Goal: Use online tool/utility: Utilize a website feature to perform a specific function

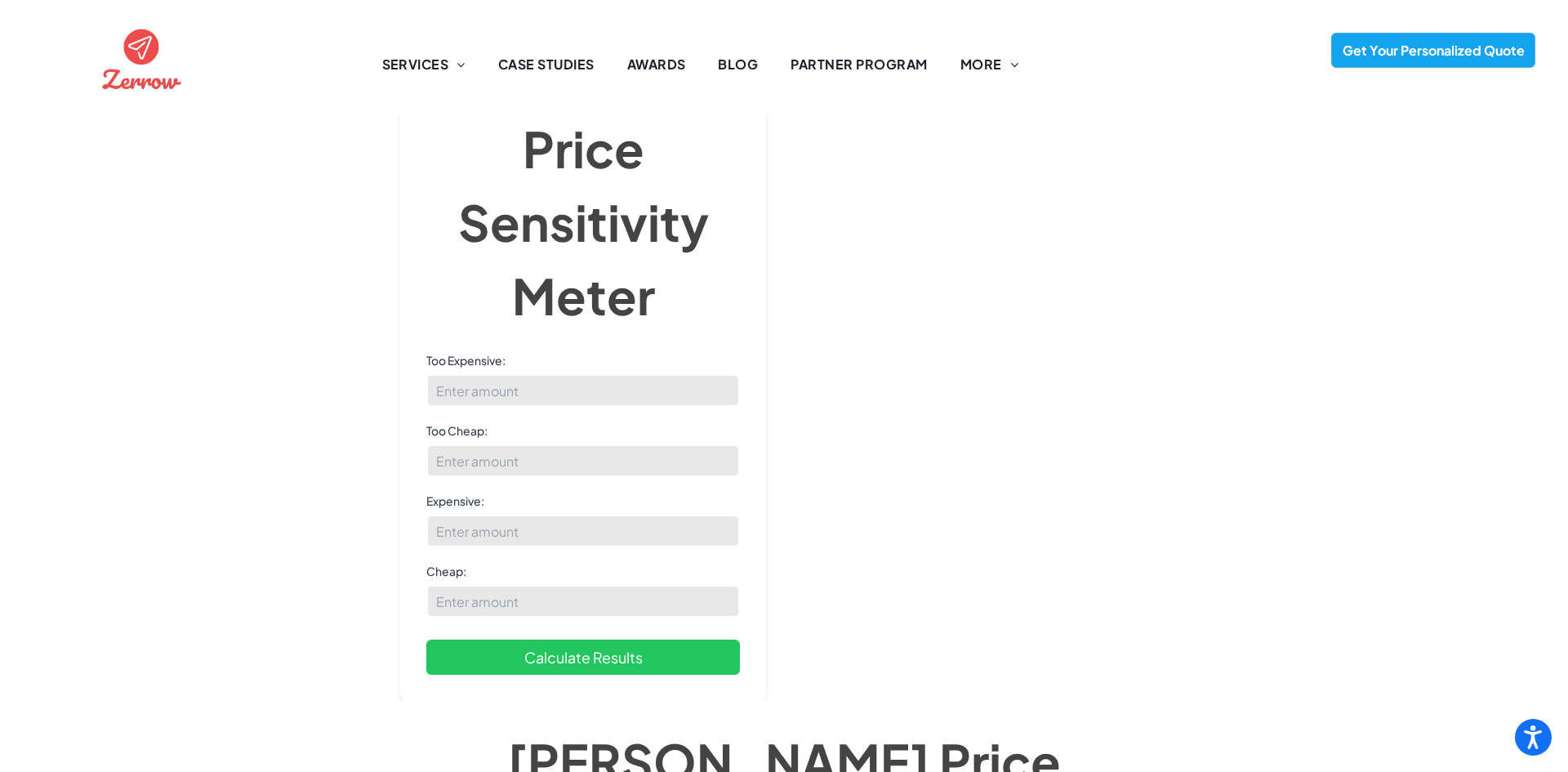
click at [726, 374] on input "-1" at bounding box center [583, 390] width 313 height 33
type input "-2"
click at [726, 374] on input "-2" at bounding box center [583, 390] width 313 height 33
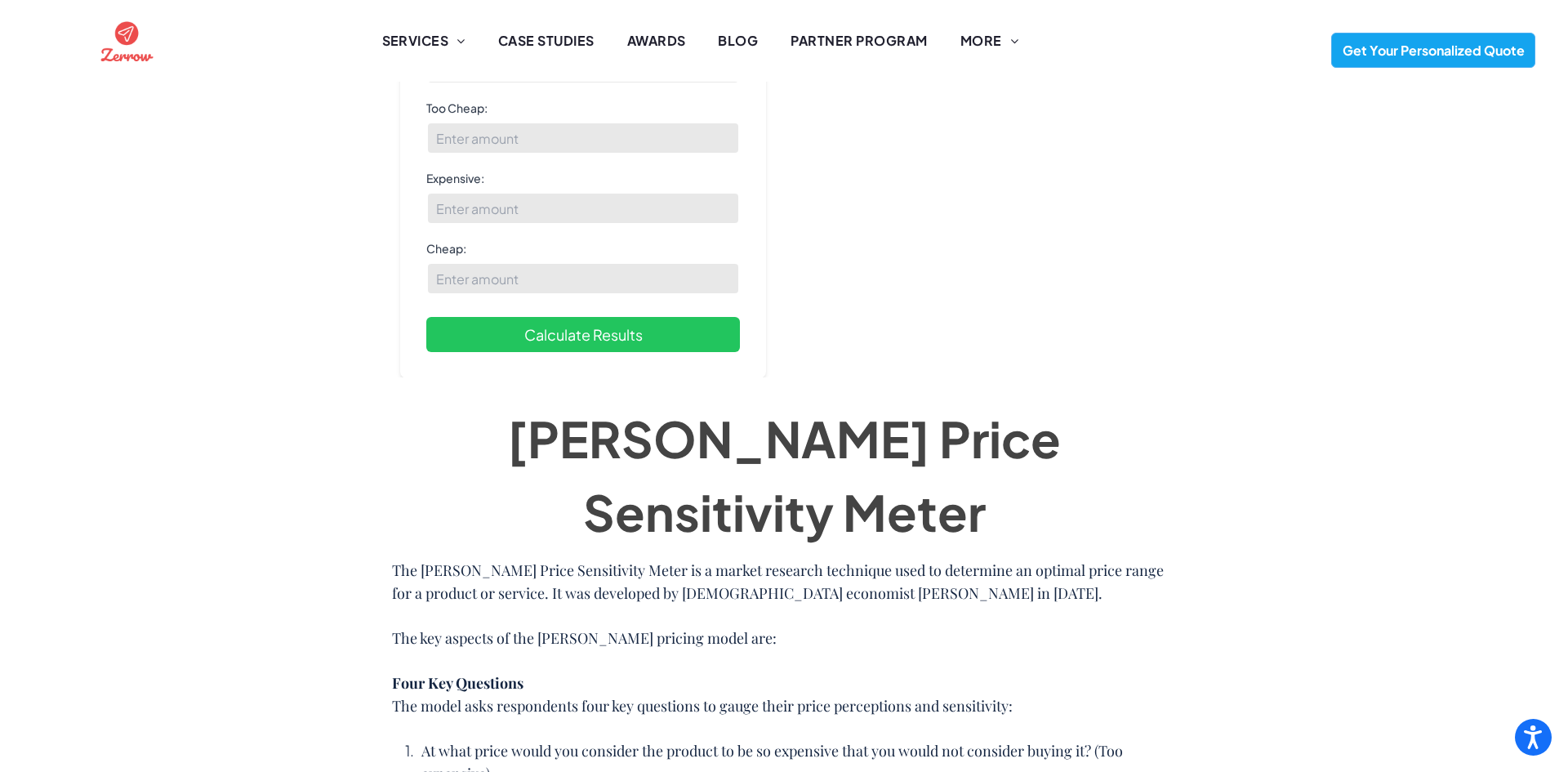
scroll to position [12, 0]
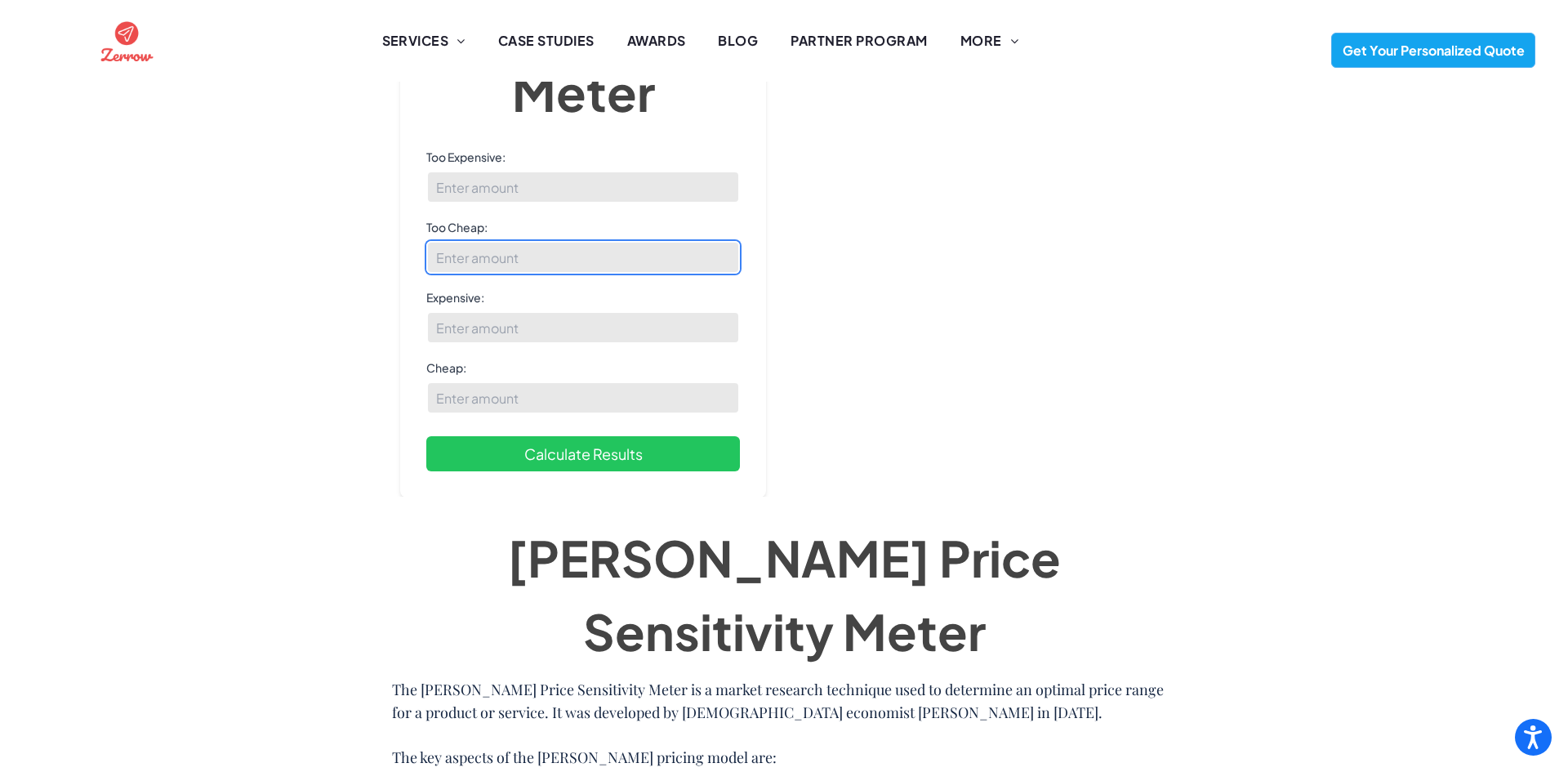
click at [488, 244] on input "Too Cheap:" at bounding box center [583, 257] width 313 height 33
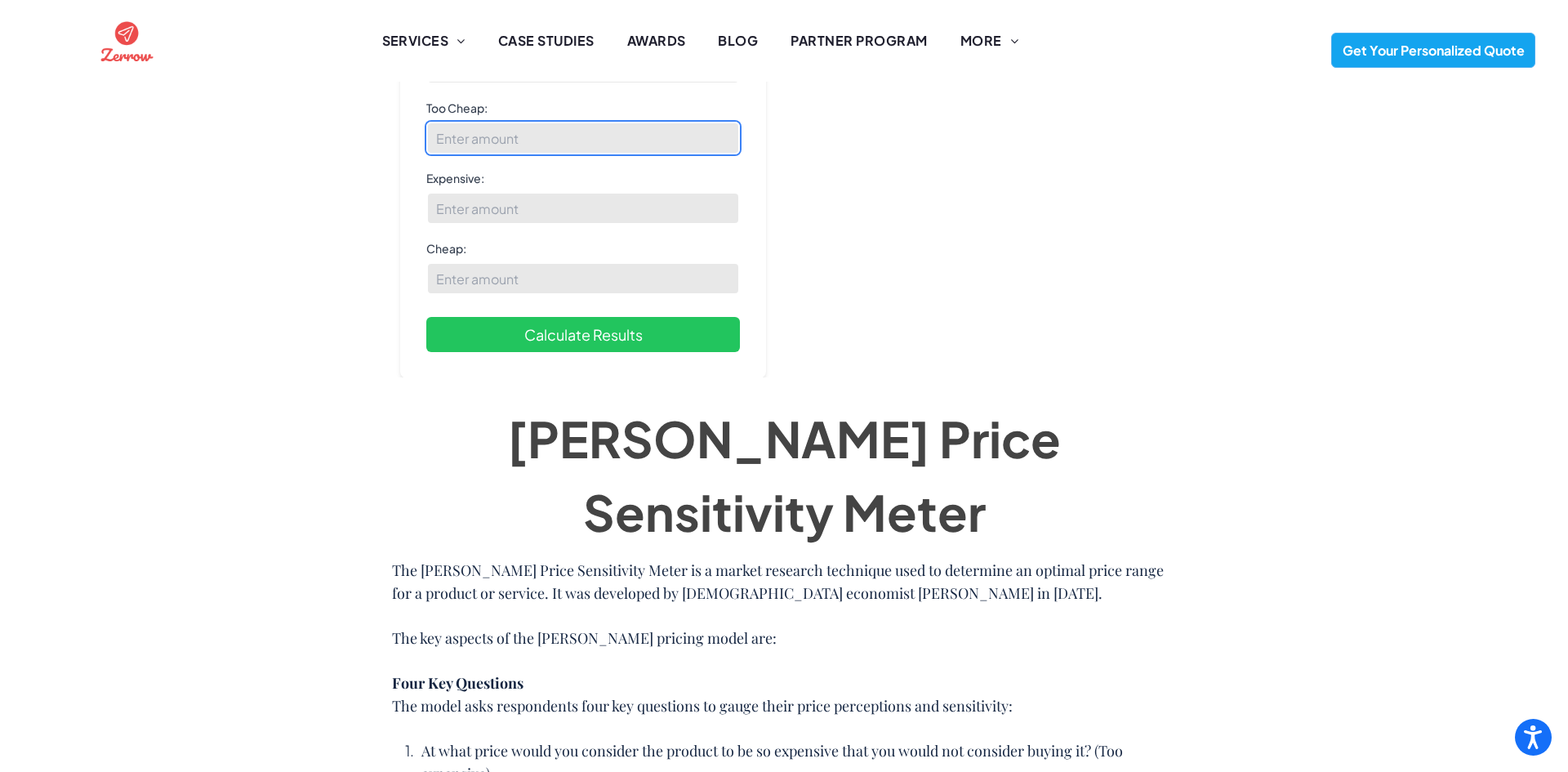
scroll to position [0, 0]
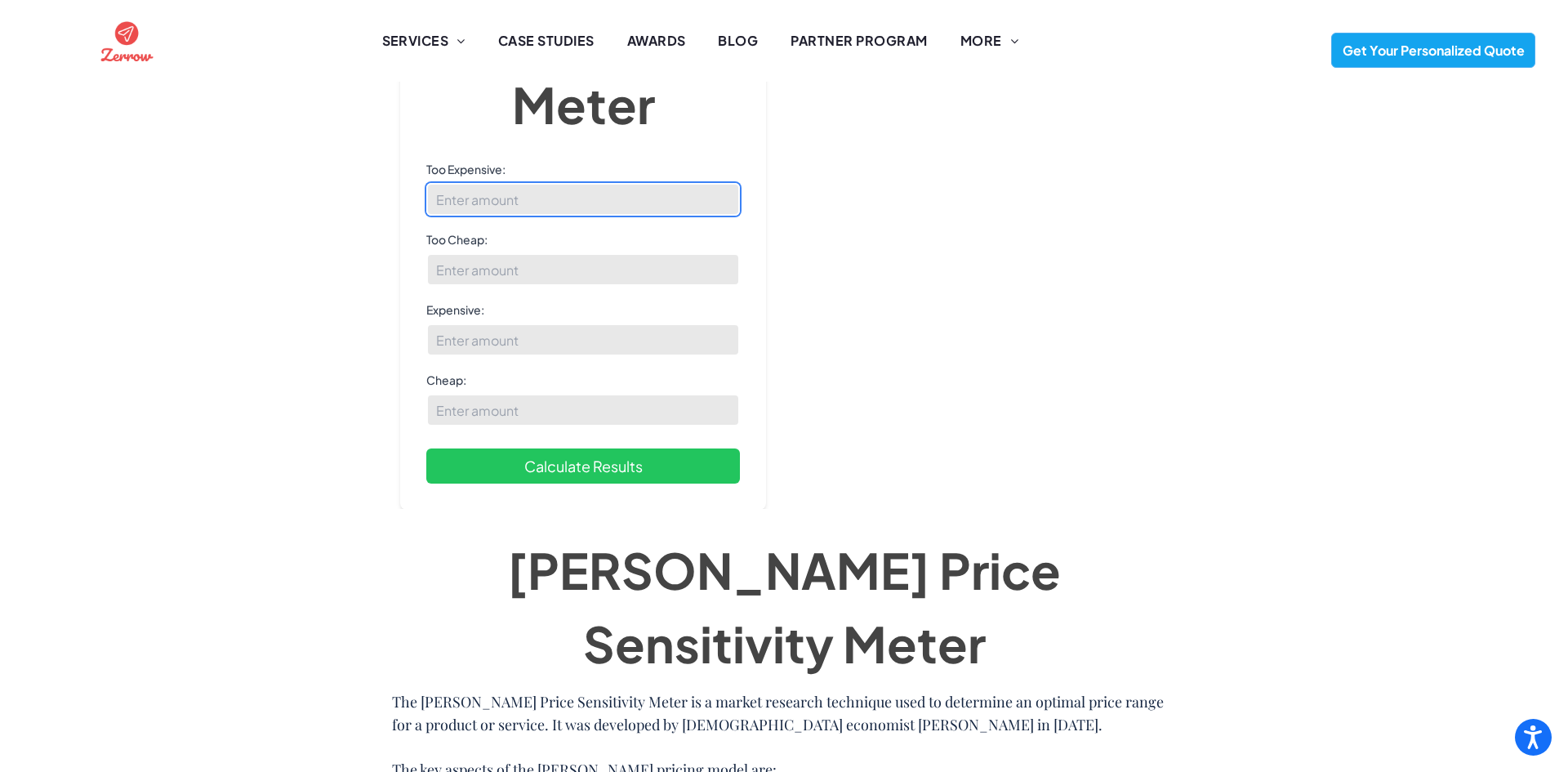
click at [491, 209] on input "Too Expensive:" at bounding box center [583, 199] width 313 height 33
type input "0"
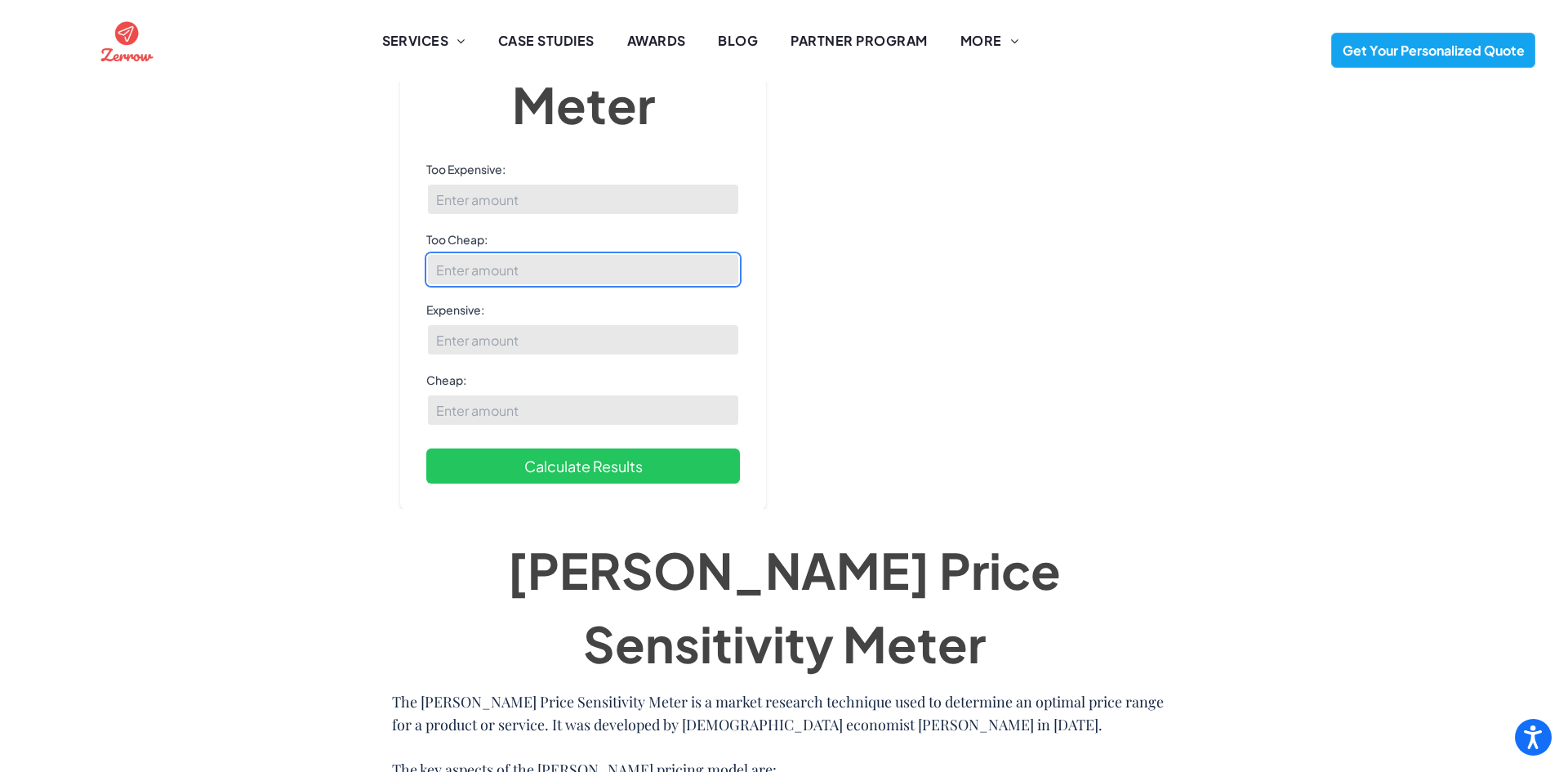
click at [467, 273] on input "Too Cheap:" at bounding box center [583, 269] width 313 height 33
type input "0.88"
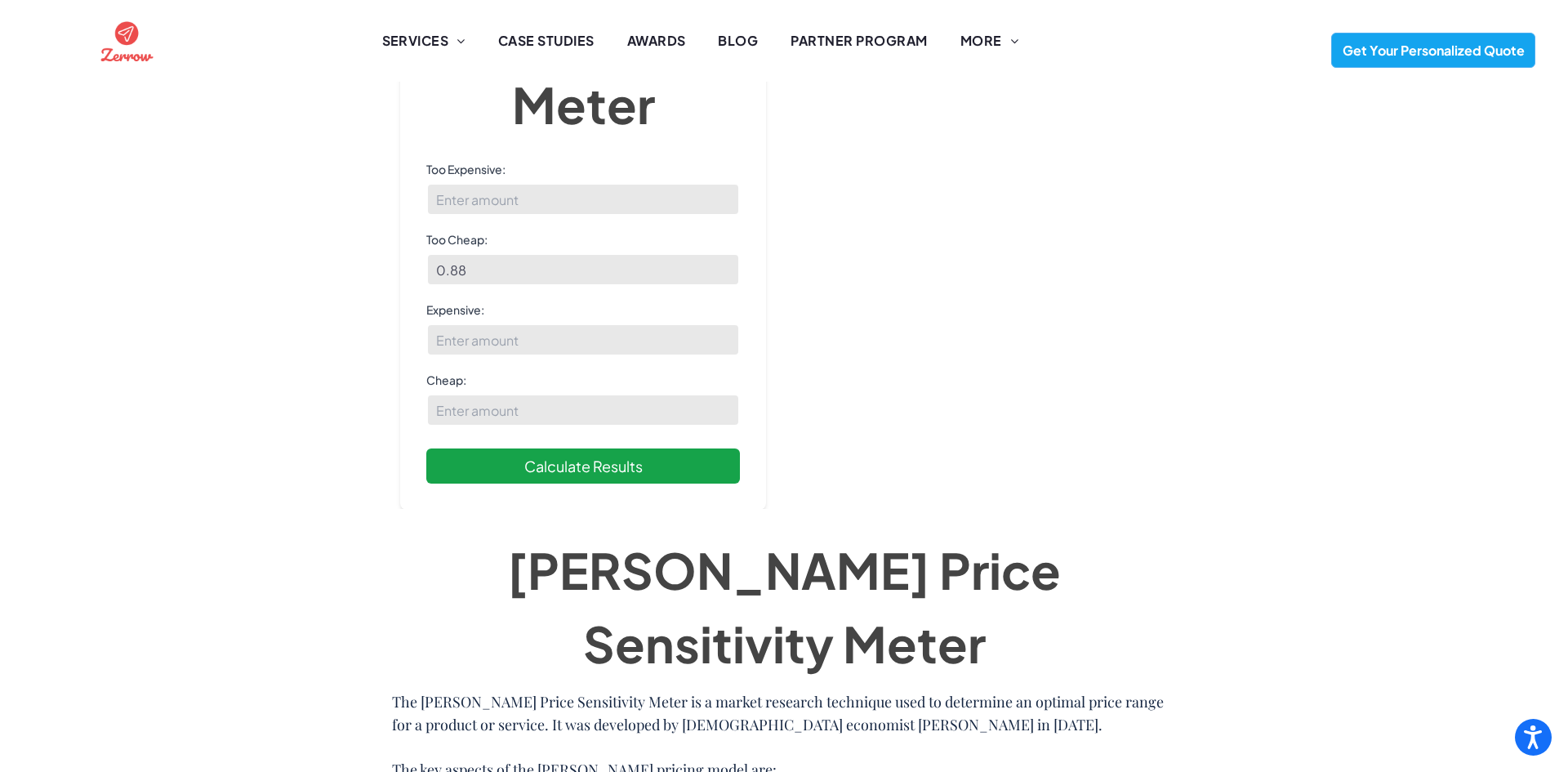
click at [503, 455] on button "Calculate Results" at bounding box center [583, 466] width 313 height 35
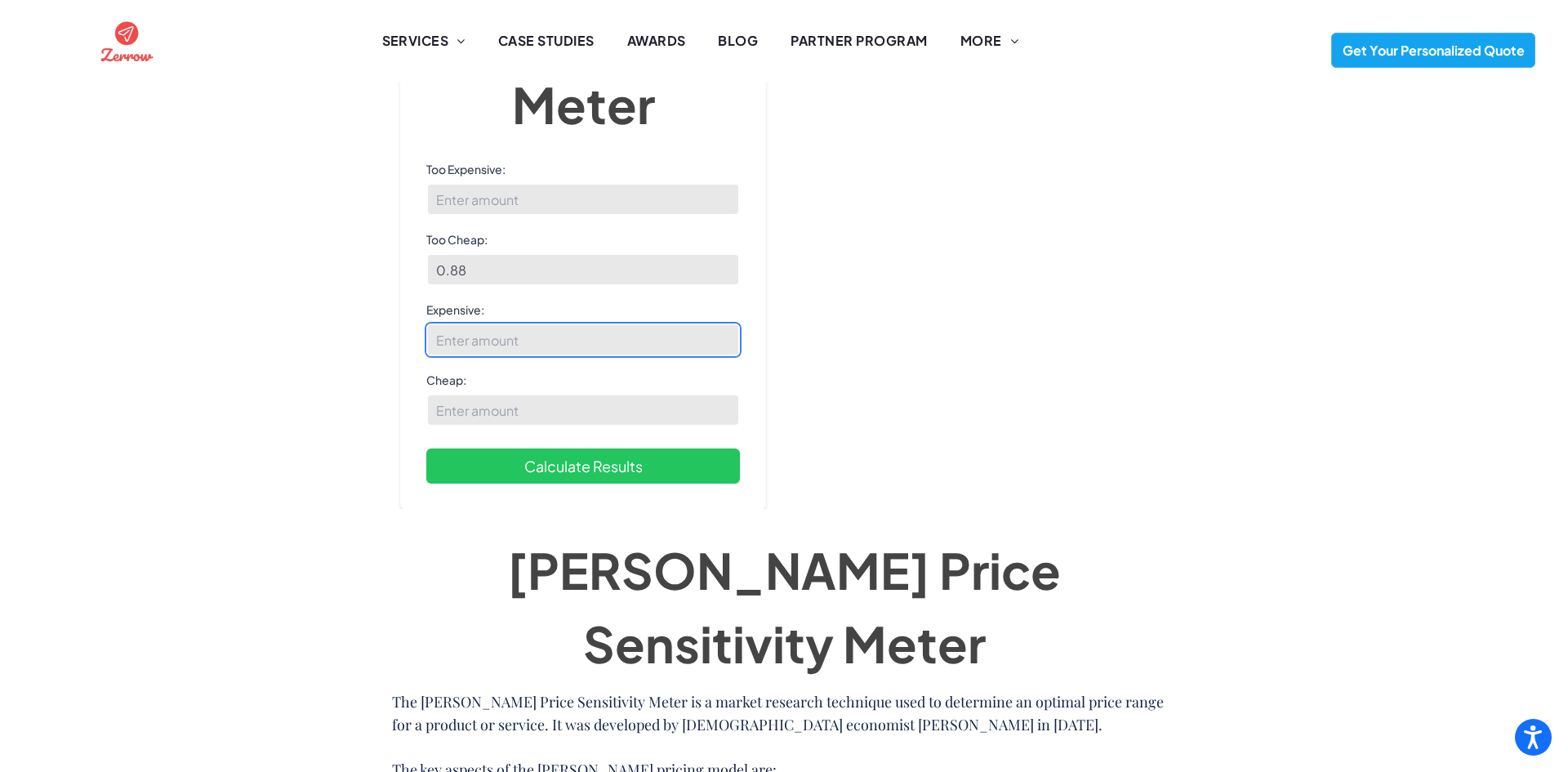
click at [468, 349] on input "Expensive:" at bounding box center [583, 339] width 313 height 33
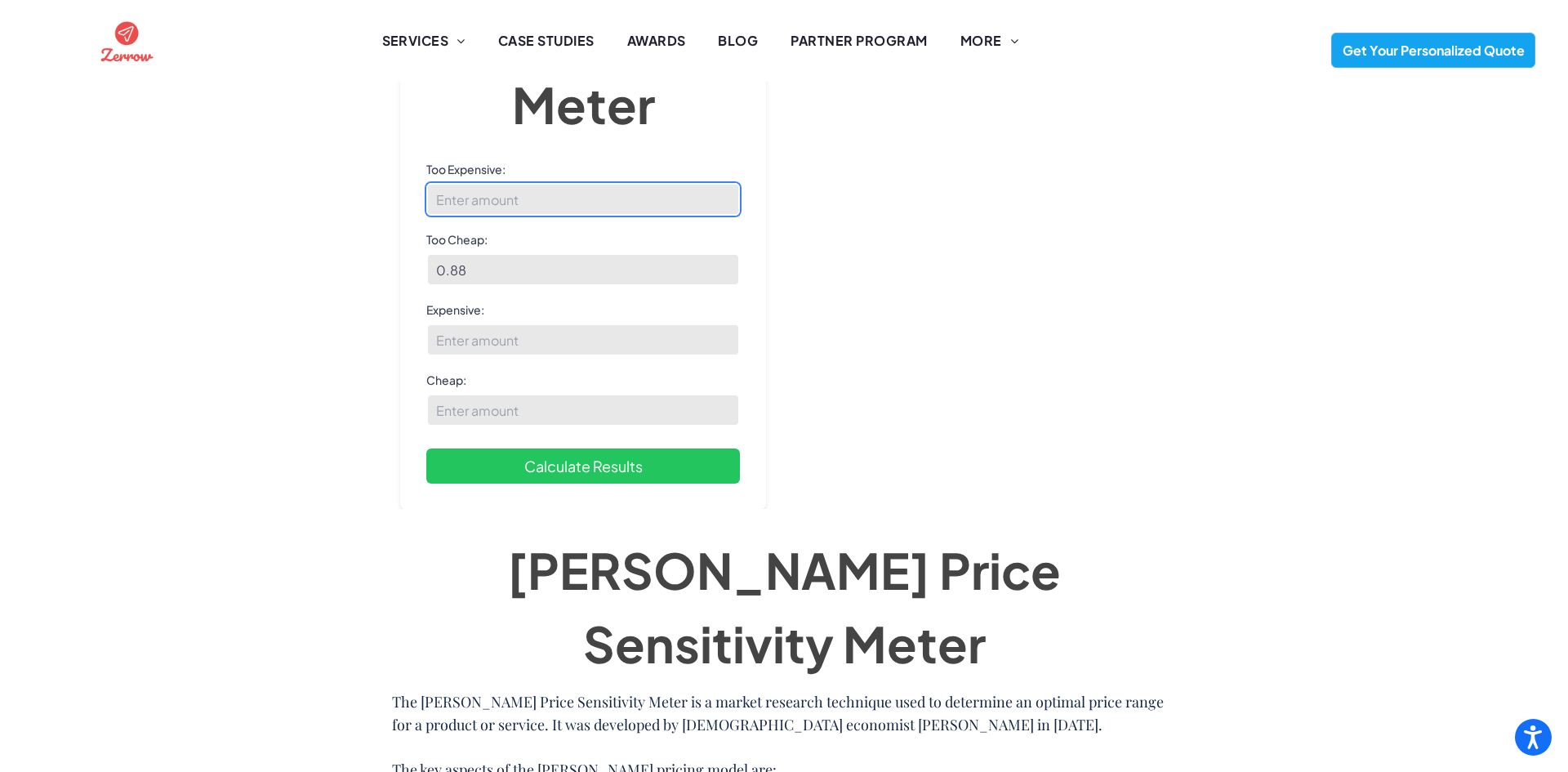
click at [480, 188] on input "Too Expensive:" at bounding box center [583, 199] width 313 height 33
type input "7"
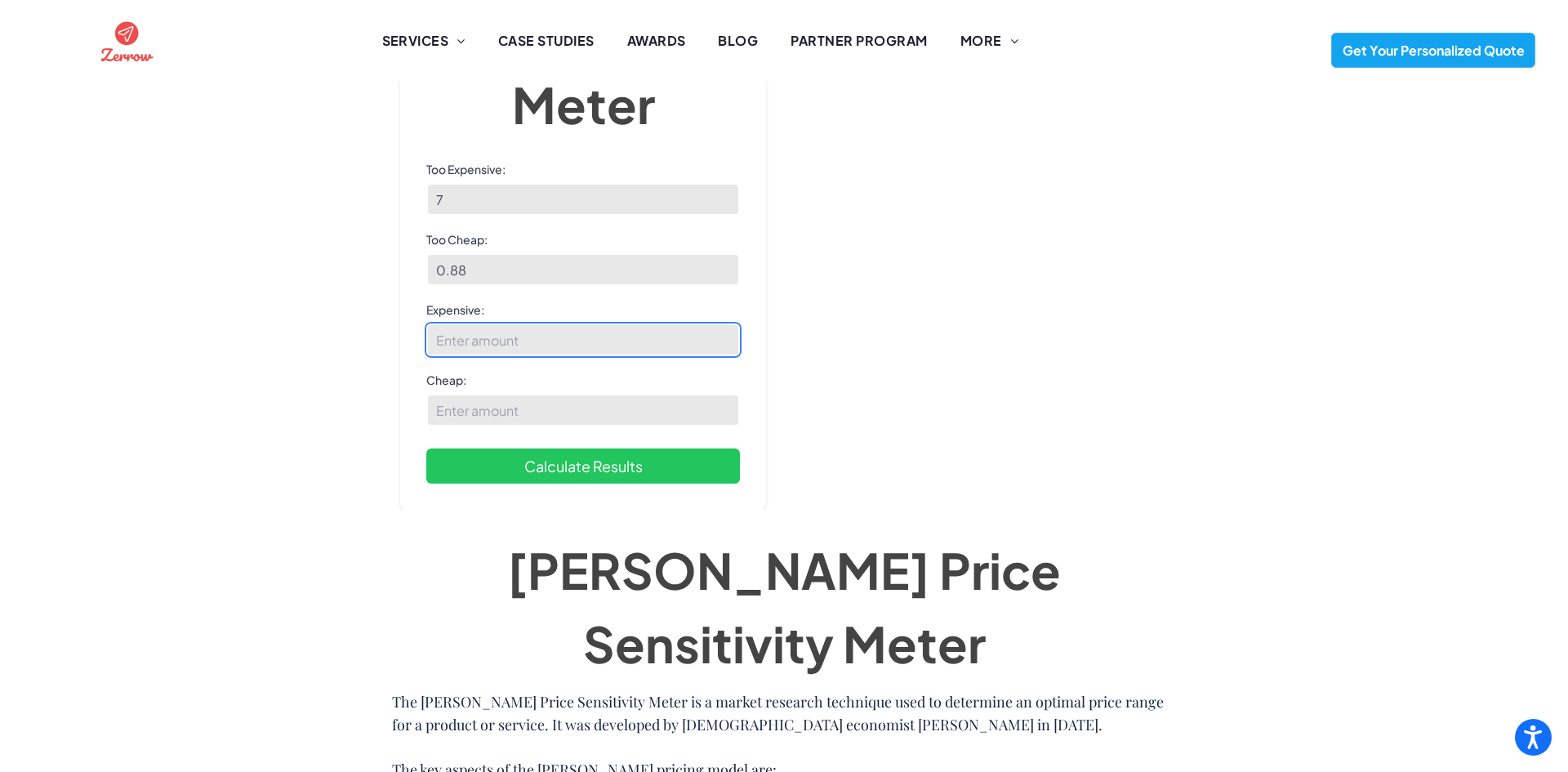
click at [482, 339] on input "Expensive:" at bounding box center [583, 339] width 313 height 33
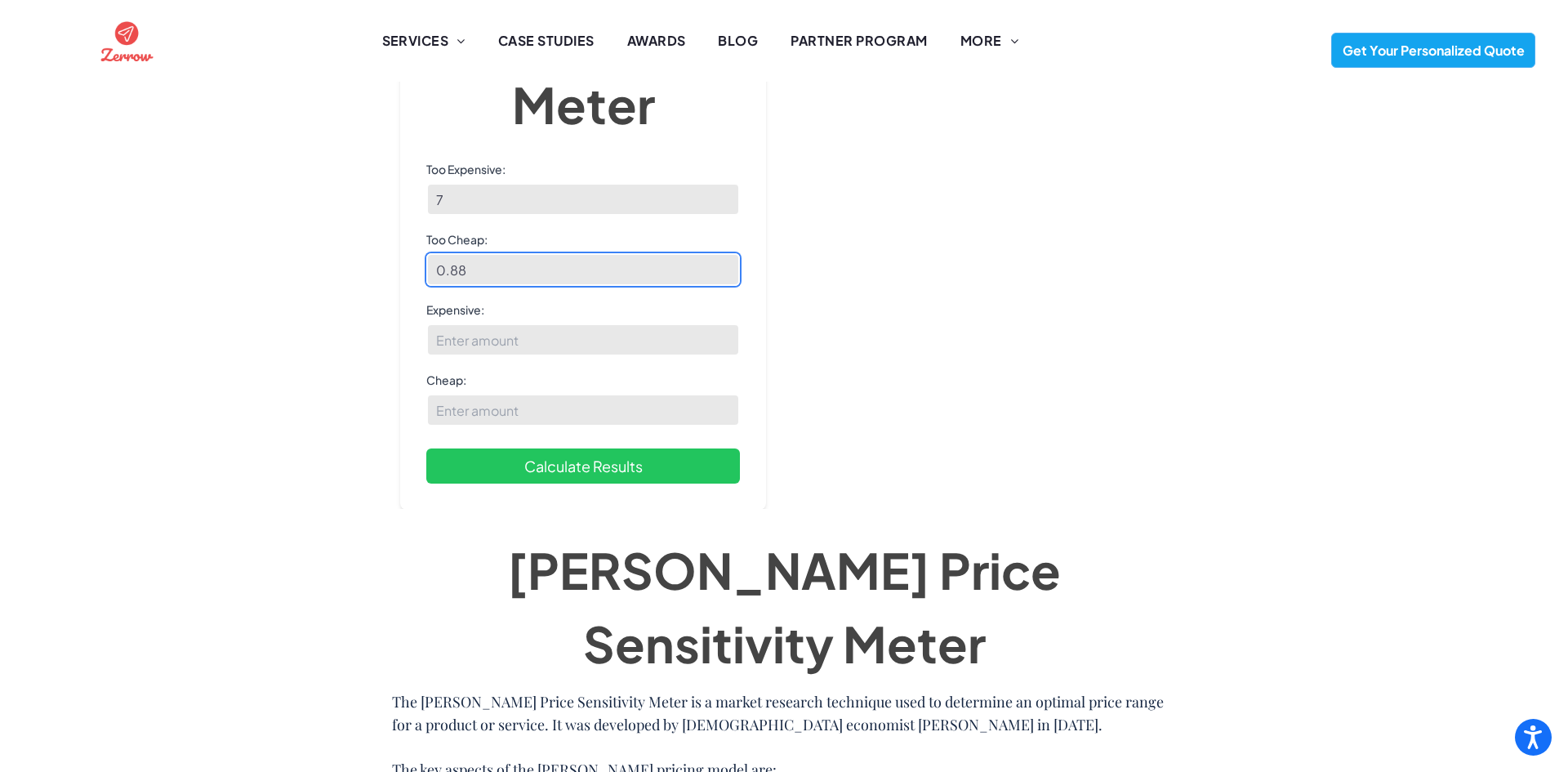
click at [473, 273] on input "0.88" at bounding box center [583, 269] width 313 height 33
click at [519, 274] on input "0.88" at bounding box center [583, 269] width 313 height 33
type input "0.11"
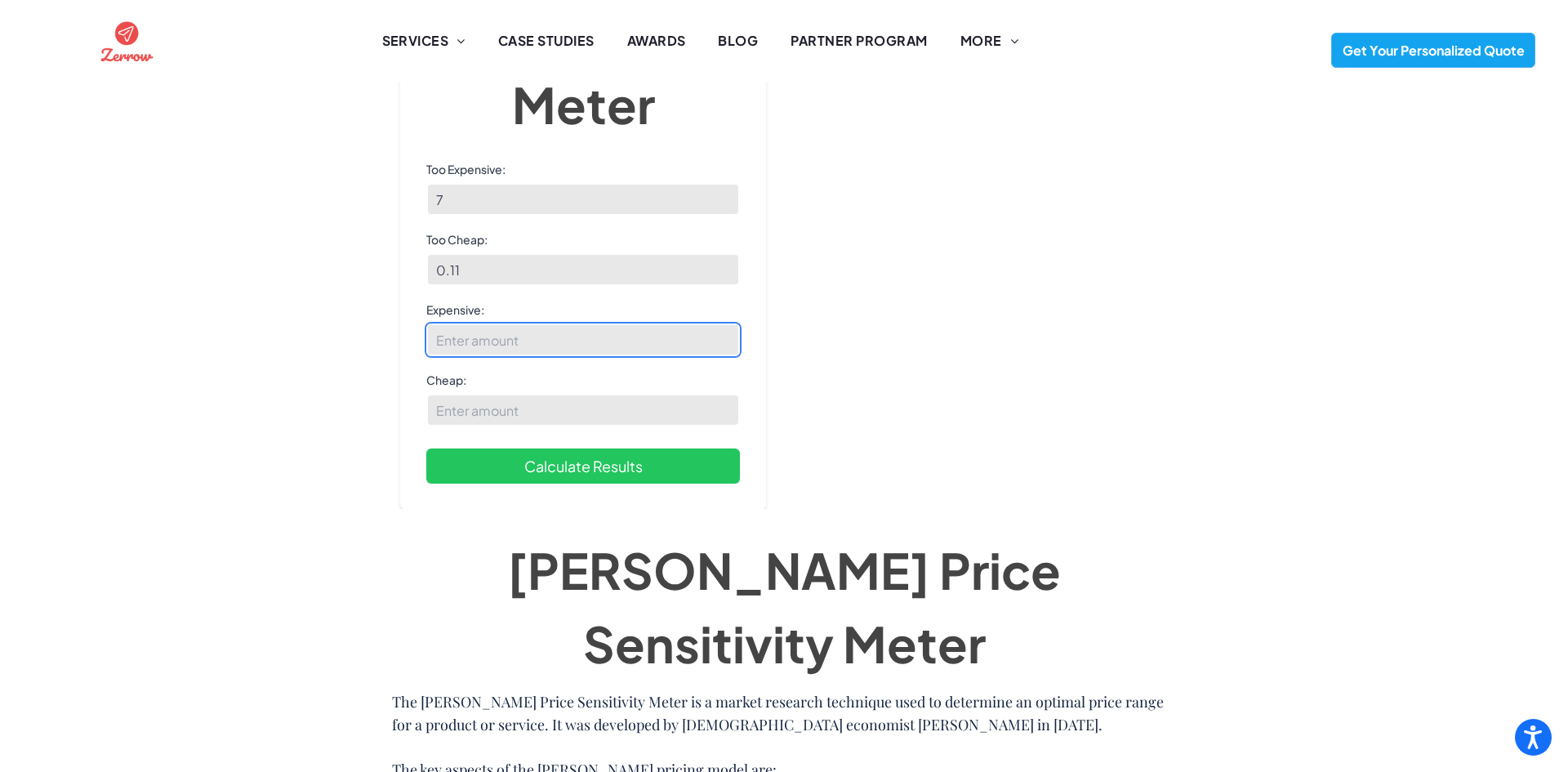
click at [486, 343] on input "Expensive:" at bounding box center [583, 339] width 313 height 33
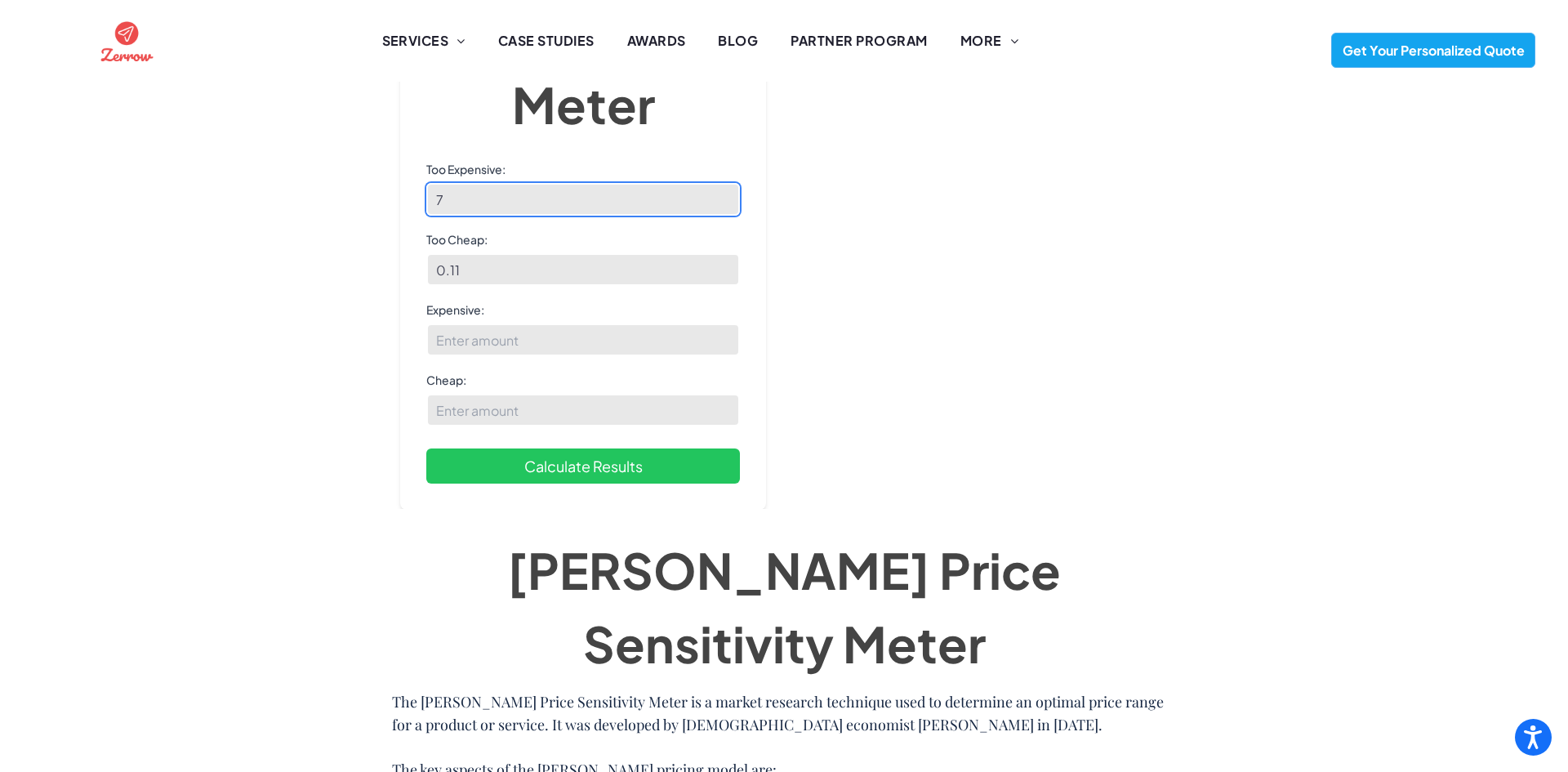
click at [460, 203] on input "7" at bounding box center [583, 199] width 313 height 33
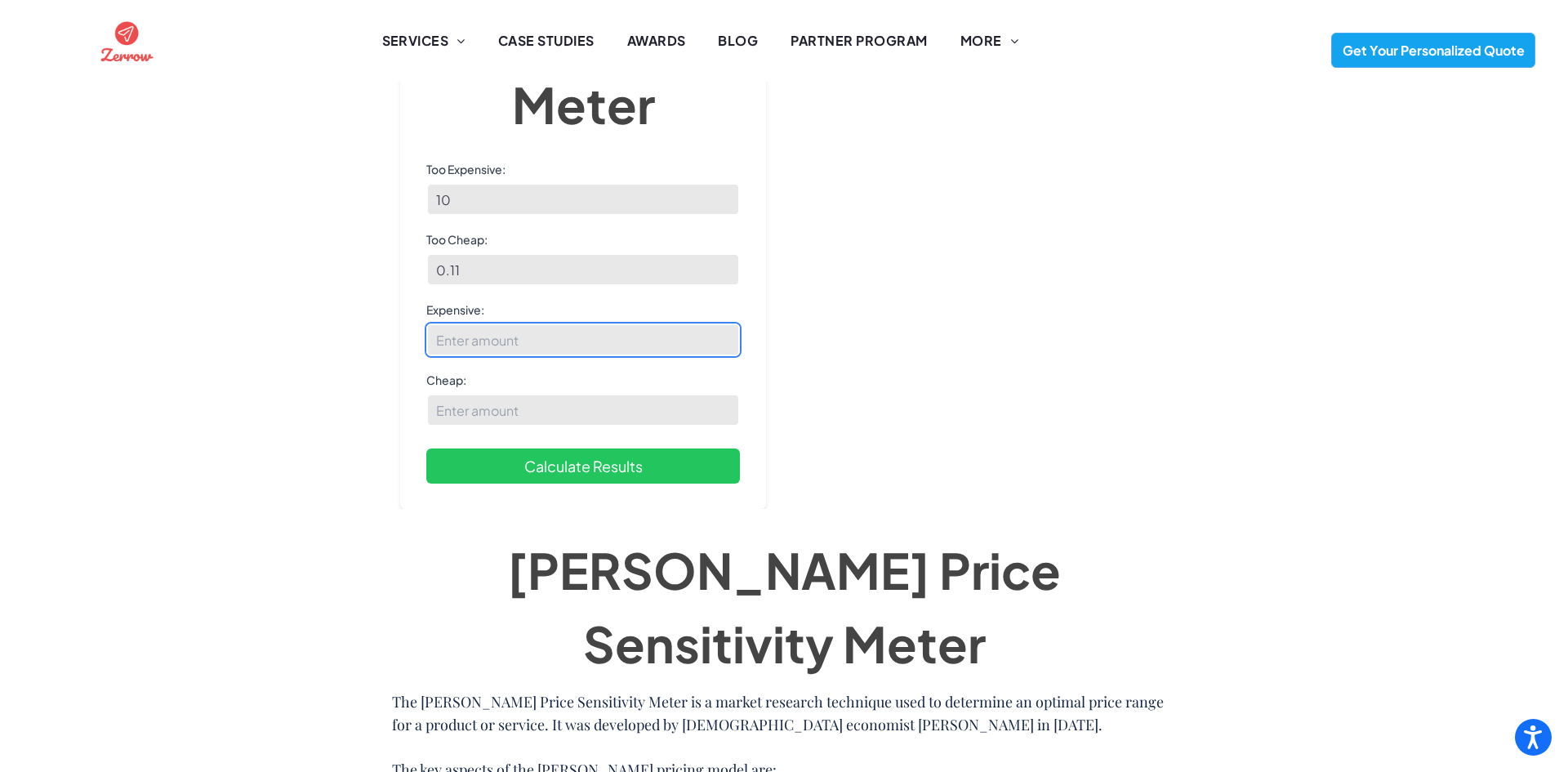
click at [468, 339] on input "Expensive:" at bounding box center [583, 339] width 313 height 33
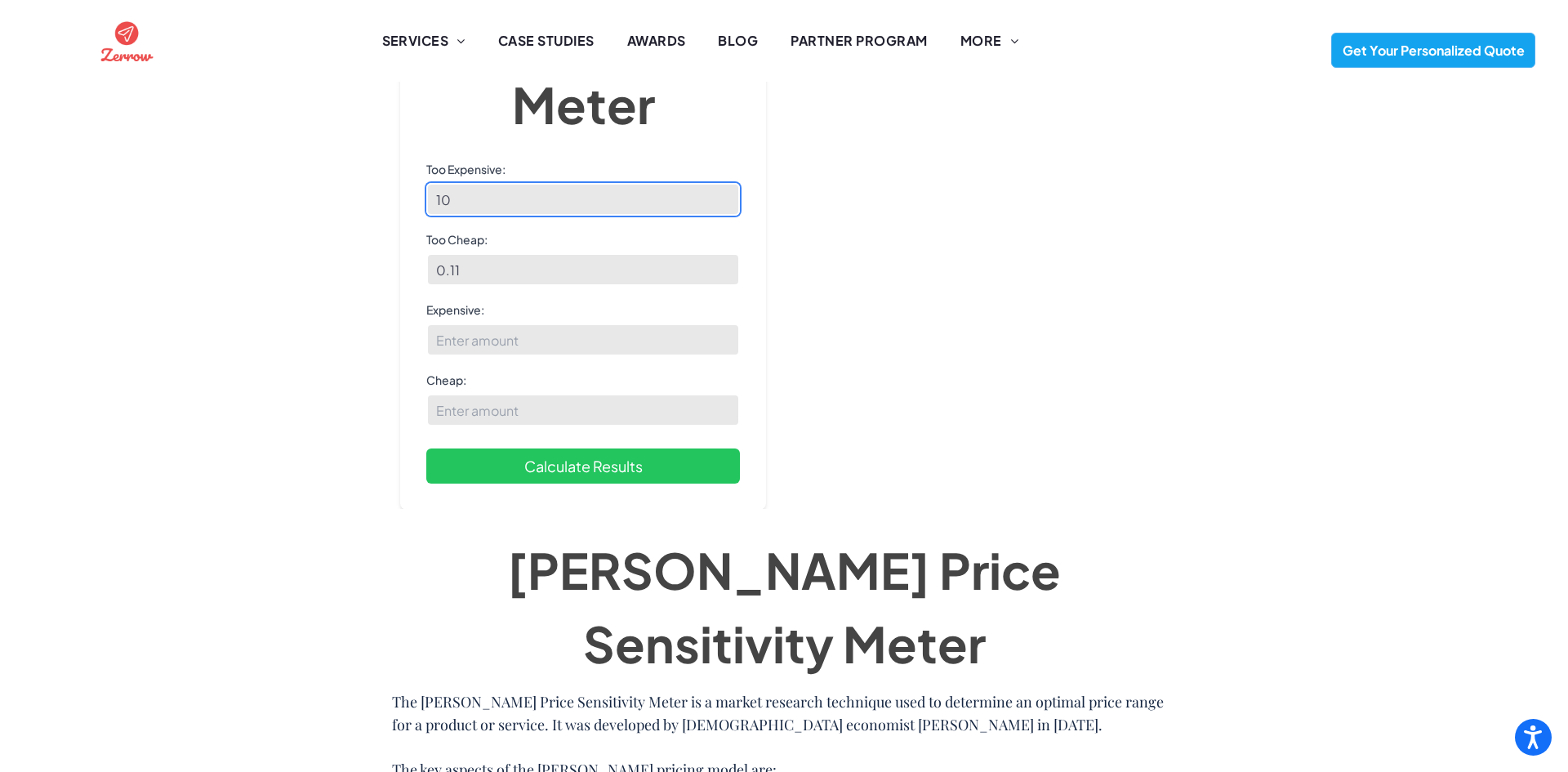
click at [474, 197] on input "10" at bounding box center [583, 199] width 313 height 33
type input "1"
type input "20"
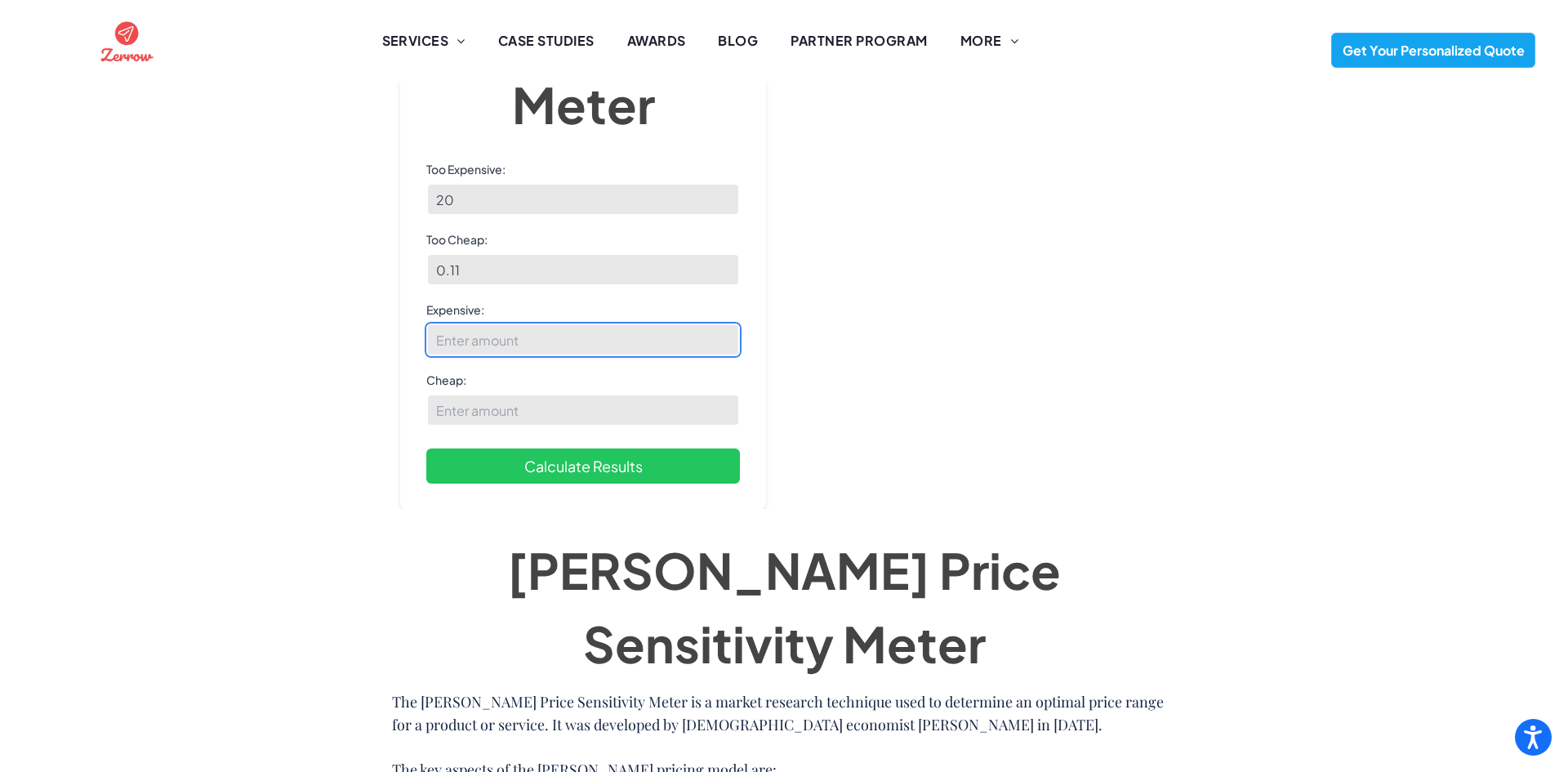
click at [478, 340] on input "Expensive:" at bounding box center [583, 339] width 313 height 33
type input "7"
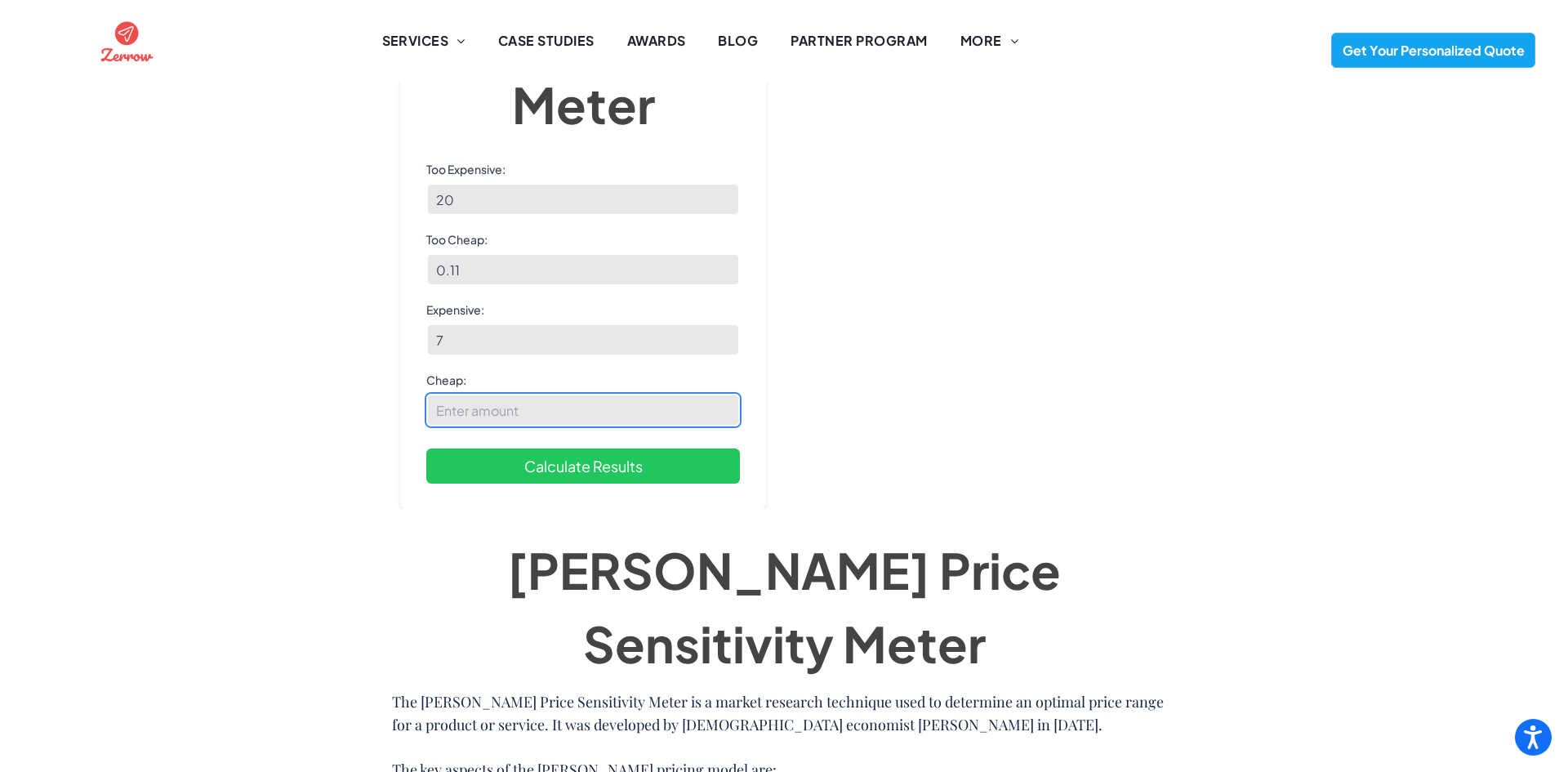
click at [476, 410] on input "Cheap:" at bounding box center [583, 410] width 313 height 33
type input "5"
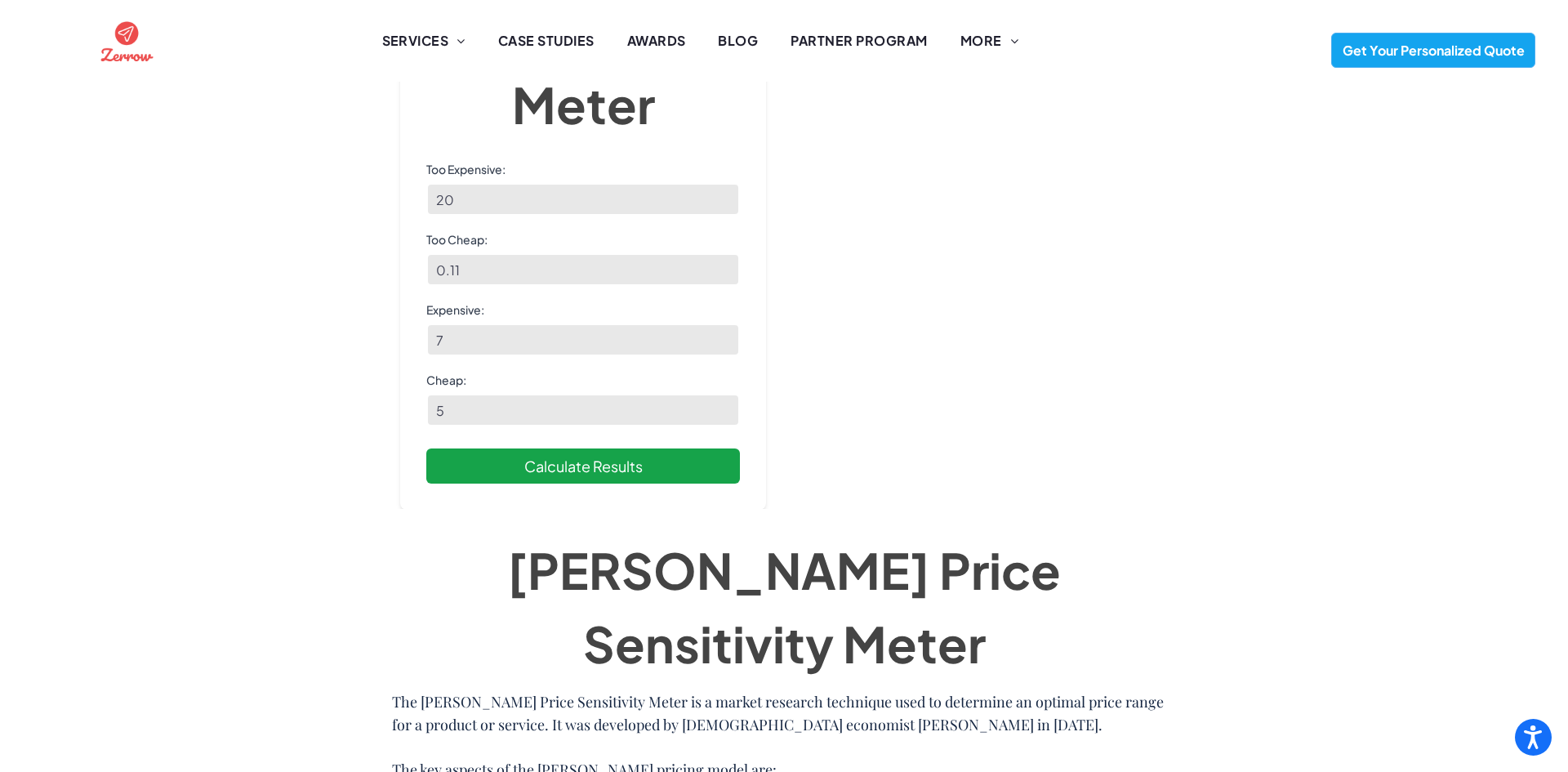
click at [500, 476] on button "Calculate Results" at bounding box center [583, 466] width 313 height 35
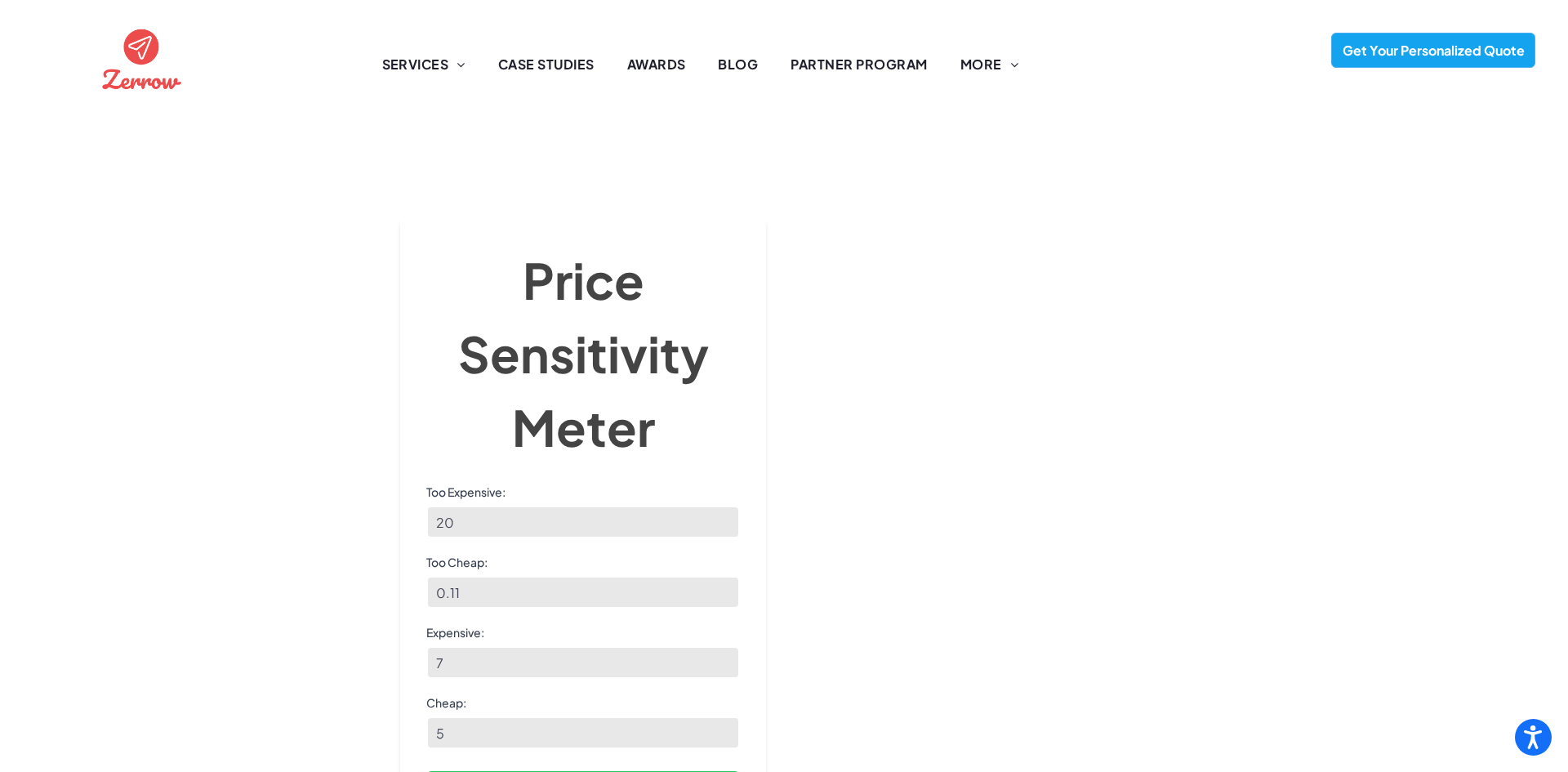
scroll to position [156, 0]
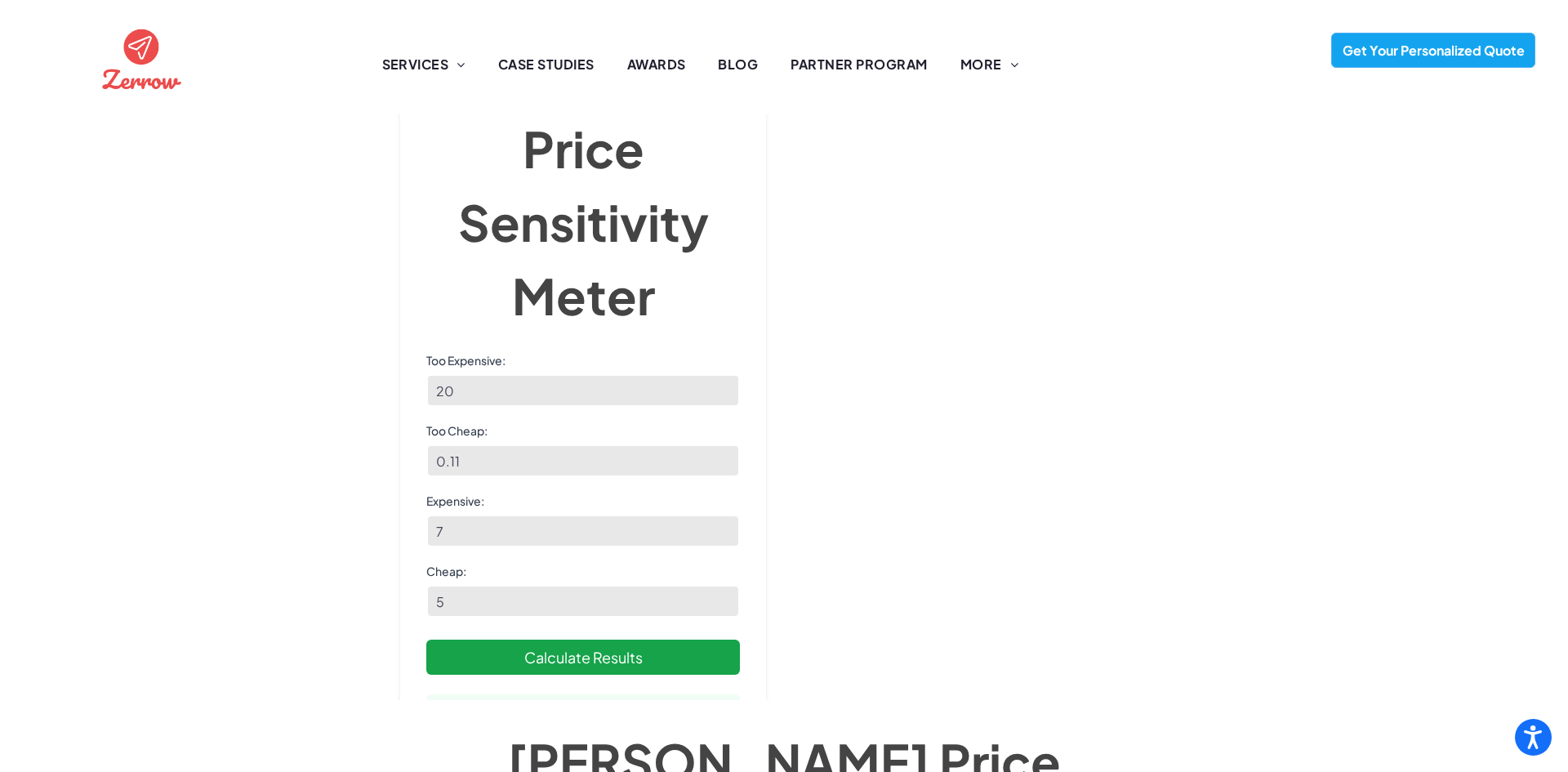
click at [533, 639] on button "Calculate Results" at bounding box center [583, 656] width 313 height 35
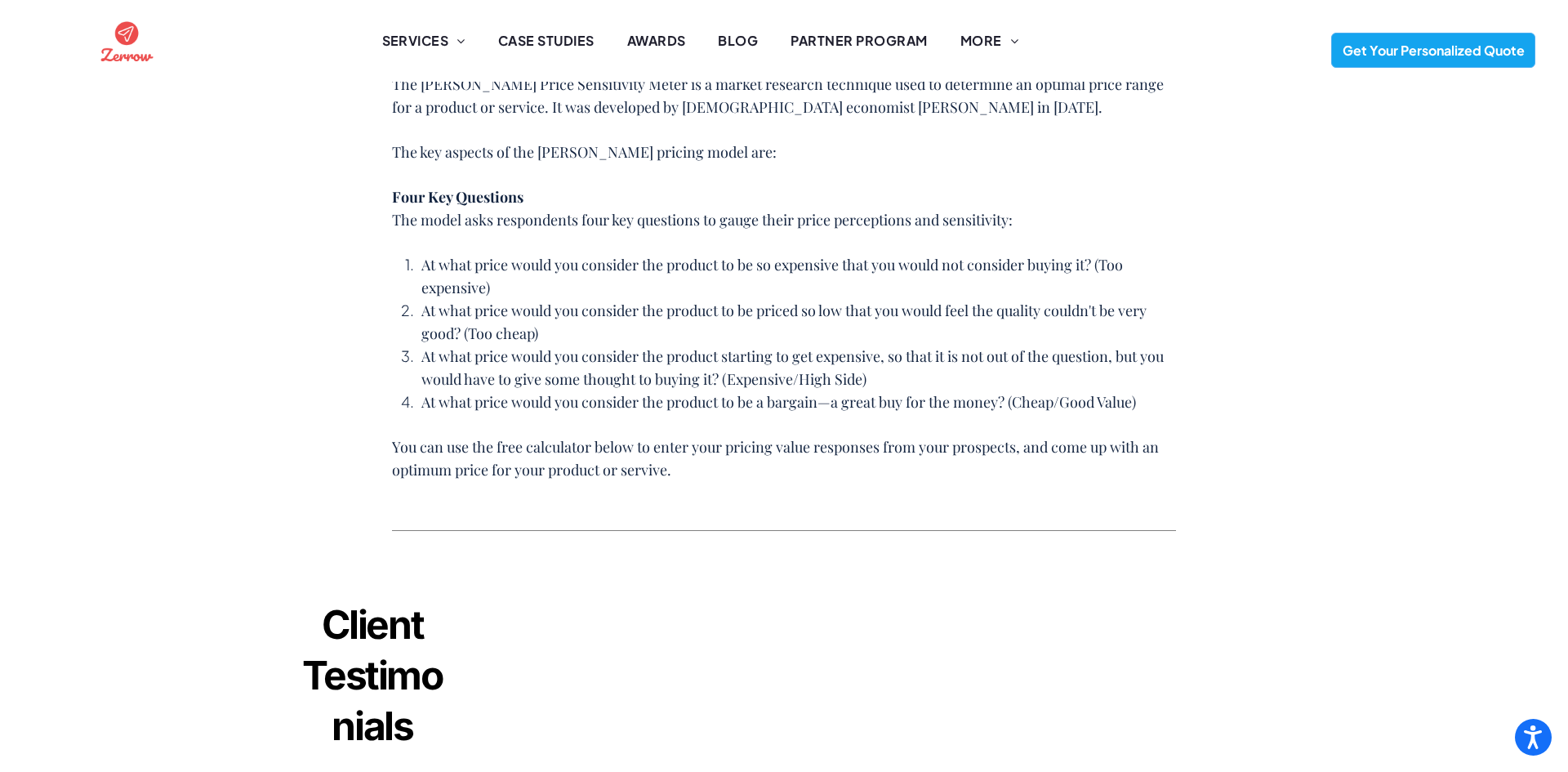
scroll to position [905, 0]
